Goal: Information Seeking & Learning: Learn about a topic

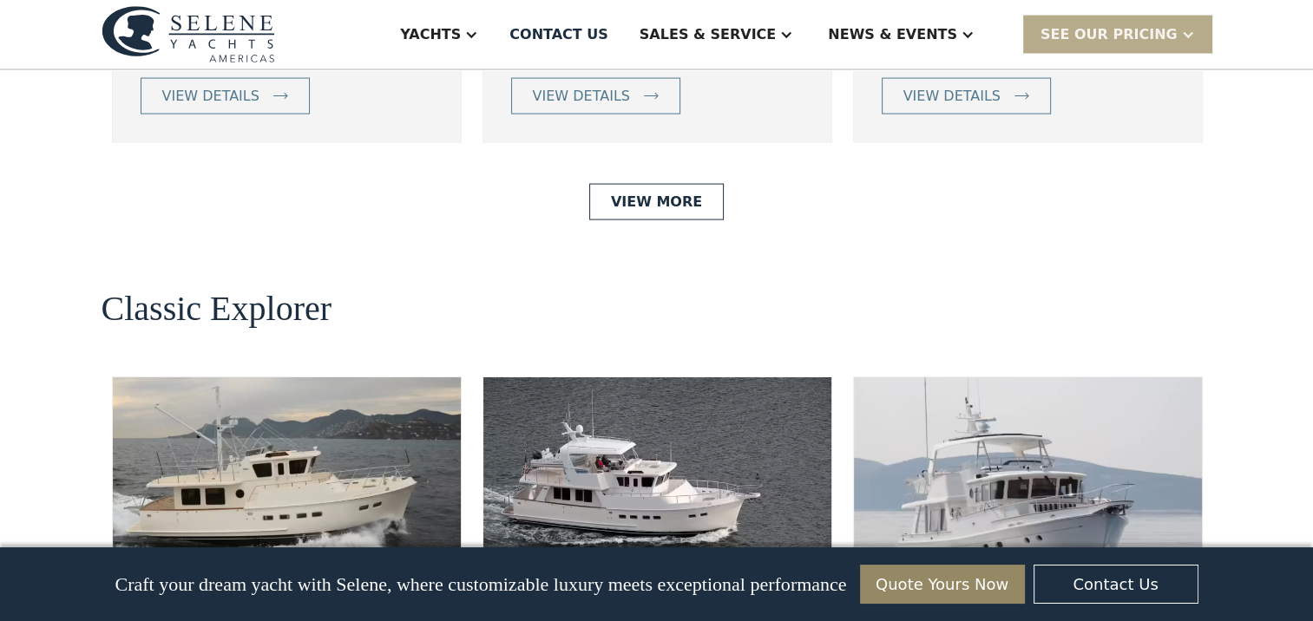
scroll to position [3645, 0]
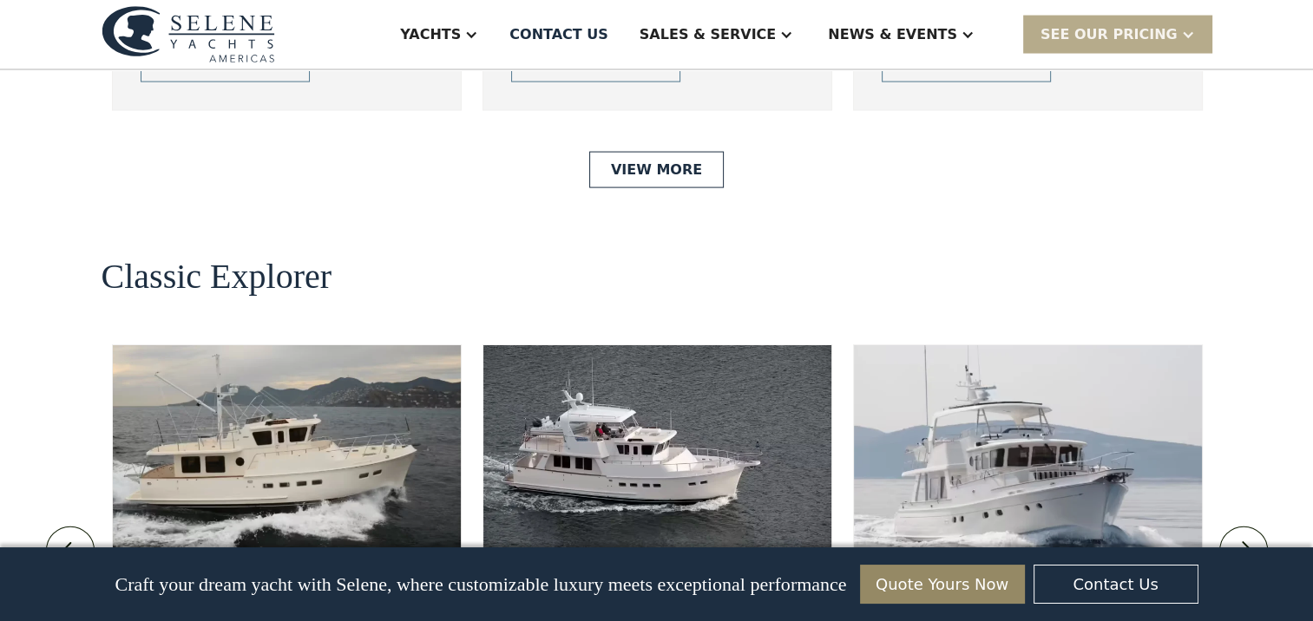
click at [1248, 537] on img at bounding box center [1243, 551] width 29 height 28
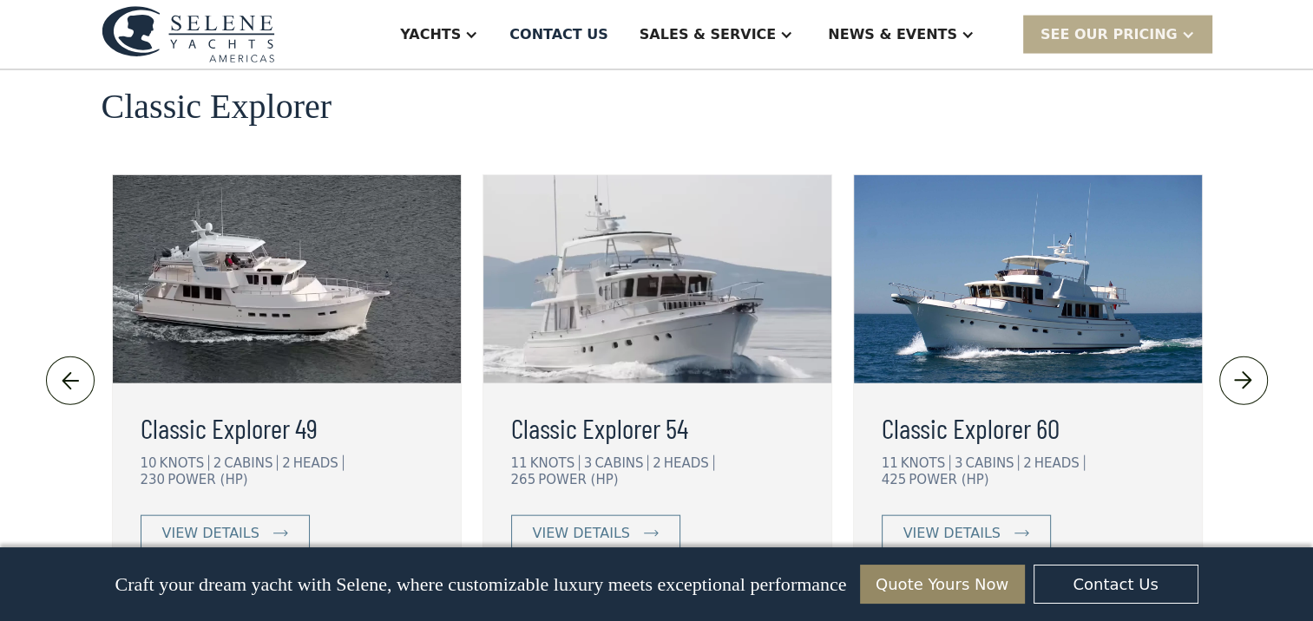
scroll to position [3818, 0]
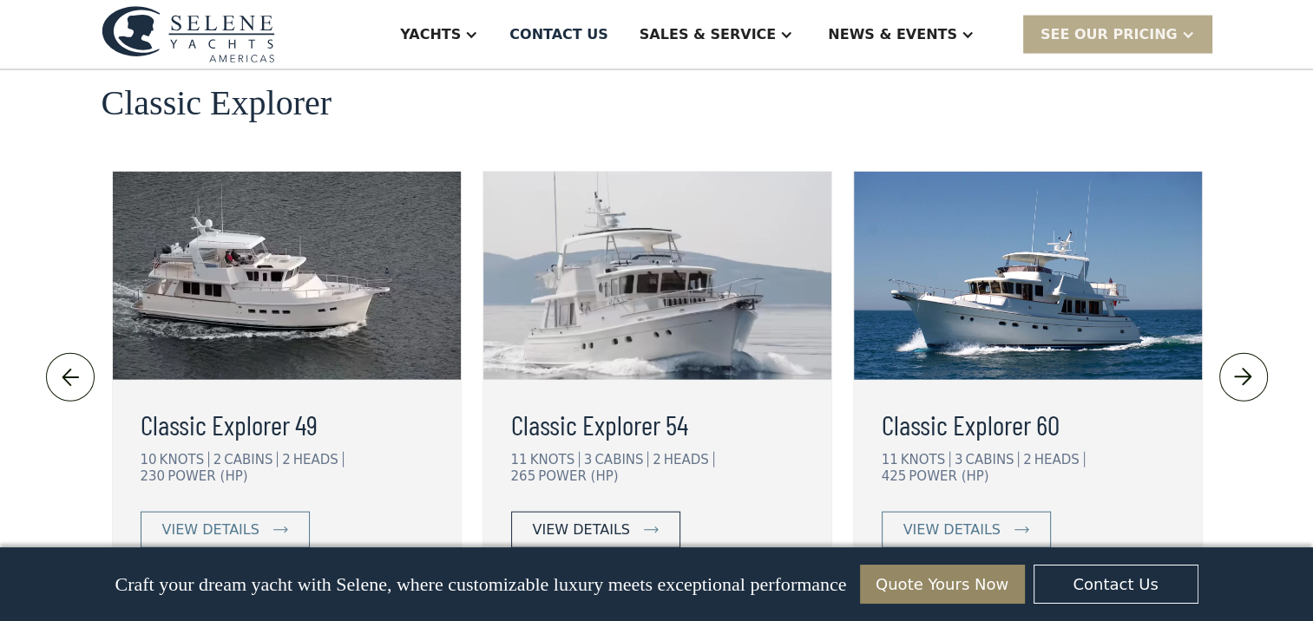
click at [620, 520] on div "view details" at bounding box center [581, 530] width 97 height 21
click at [1259, 353] on link at bounding box center [1243, 377] width 49 height 49
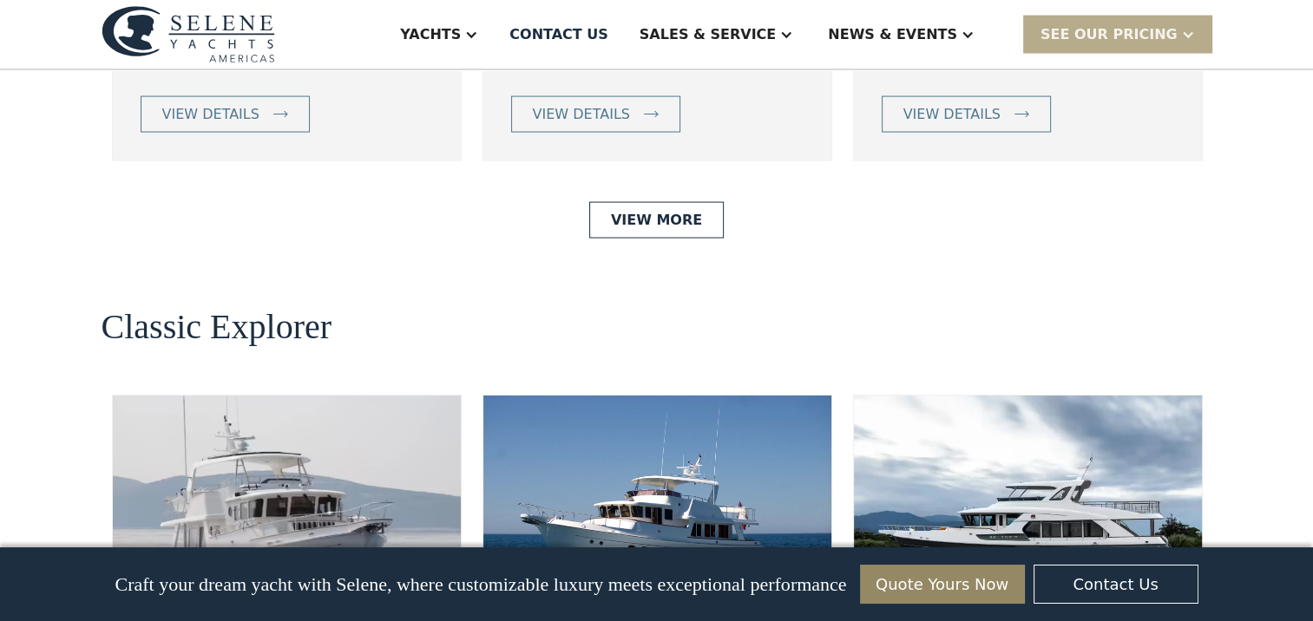
scroll to position [3471, 0]
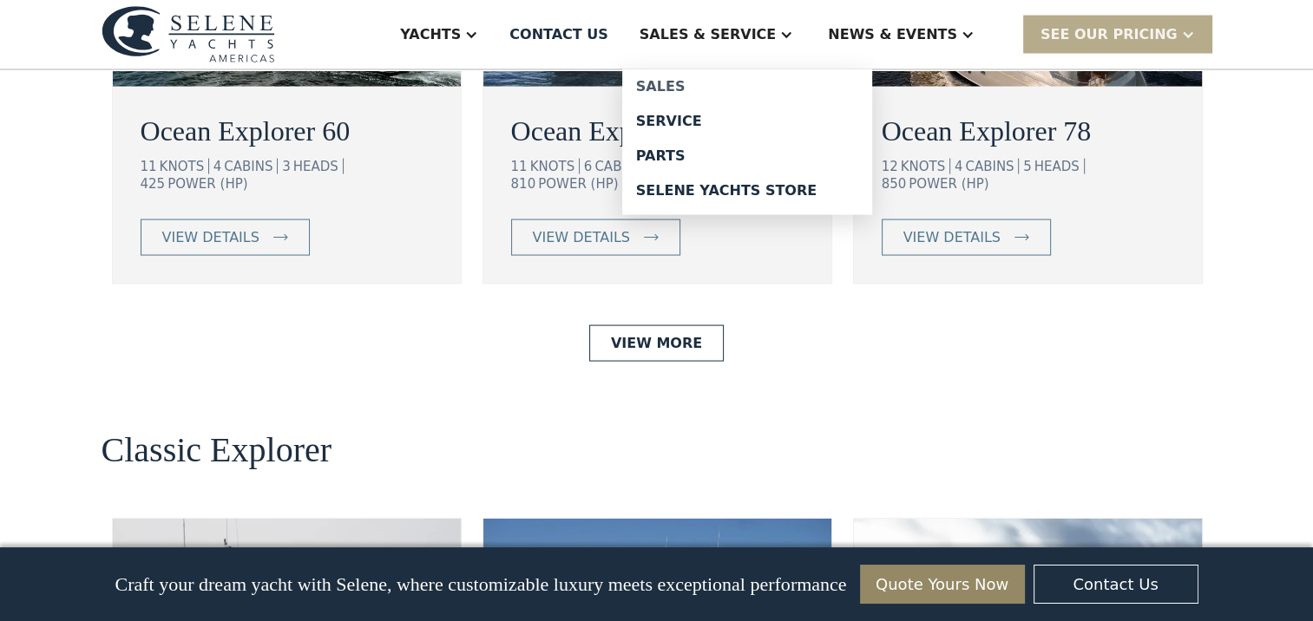
click at [722, 83] on div "Sales" at bounding box center [747, 87] width 222 height 14
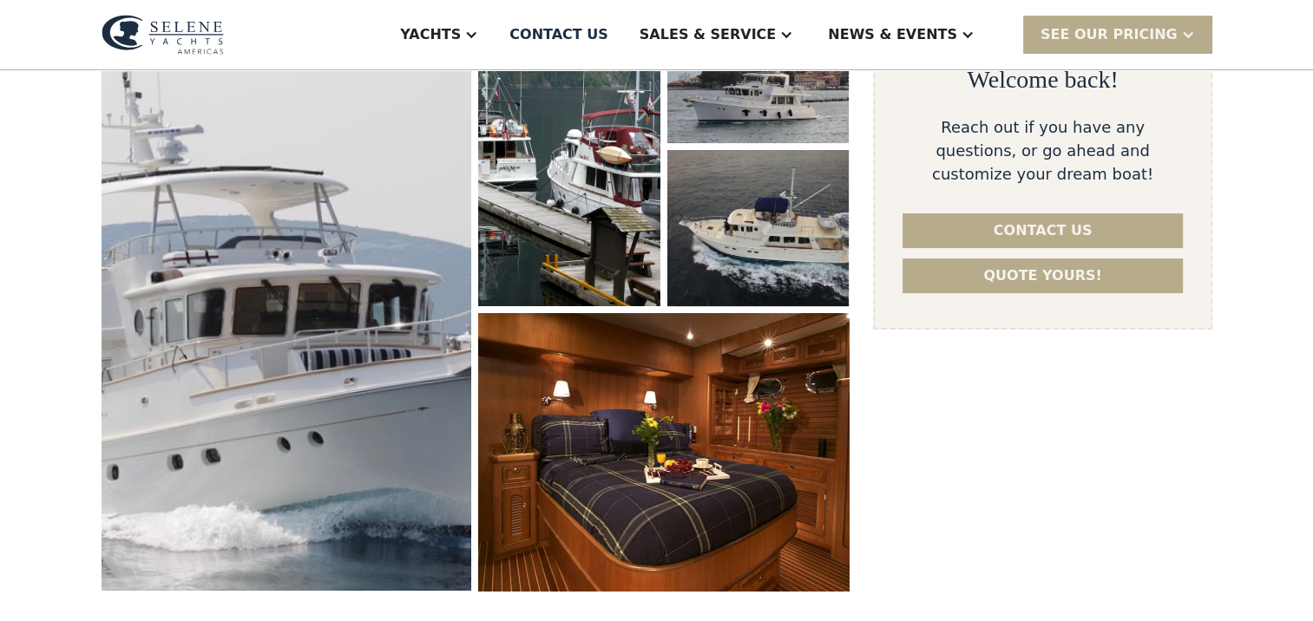
scroll to position [260, 0]
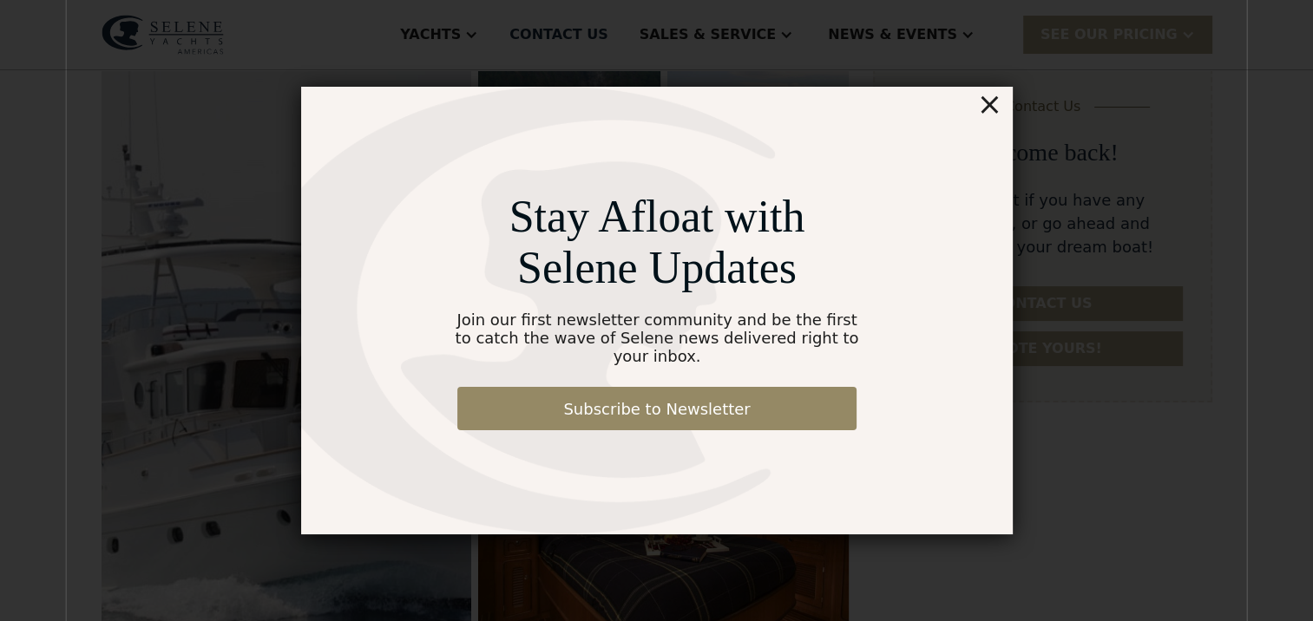
click at [989, 118] on div "×" at bounding box center [988, 104] width 25 height 35
